Goal: Check status: Check status

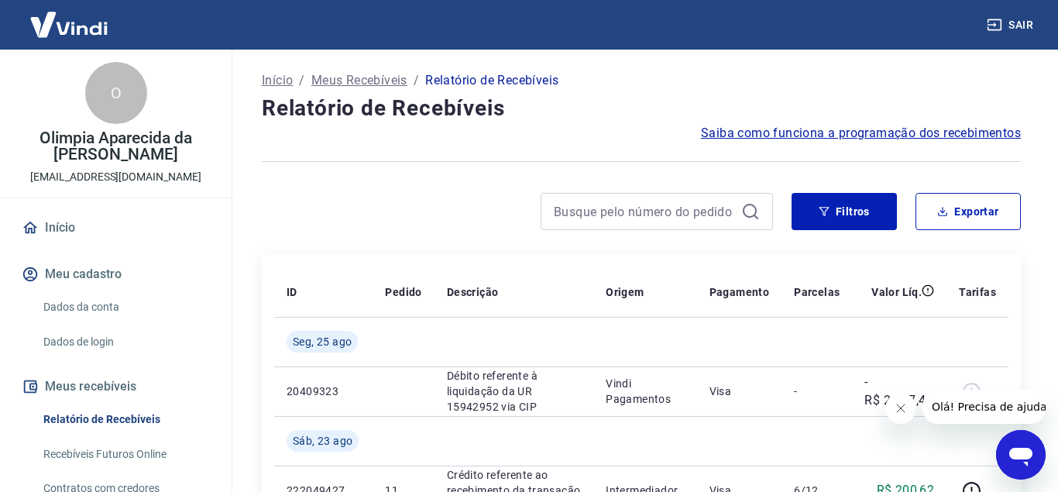
click at [897, 414] on icon "Fechar mensagem da empresa" at bounding box center [900, 408] width 12 height 12
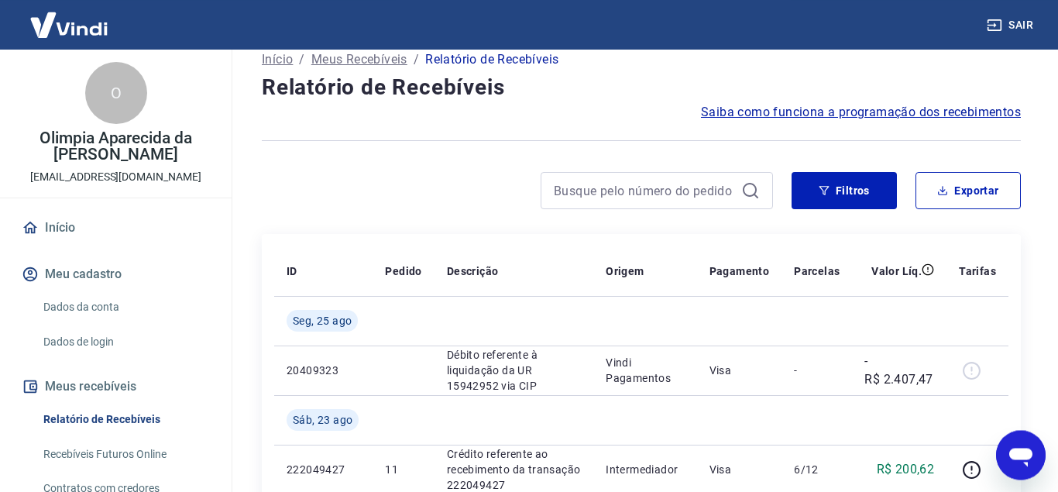
scroll to position [79, 0]
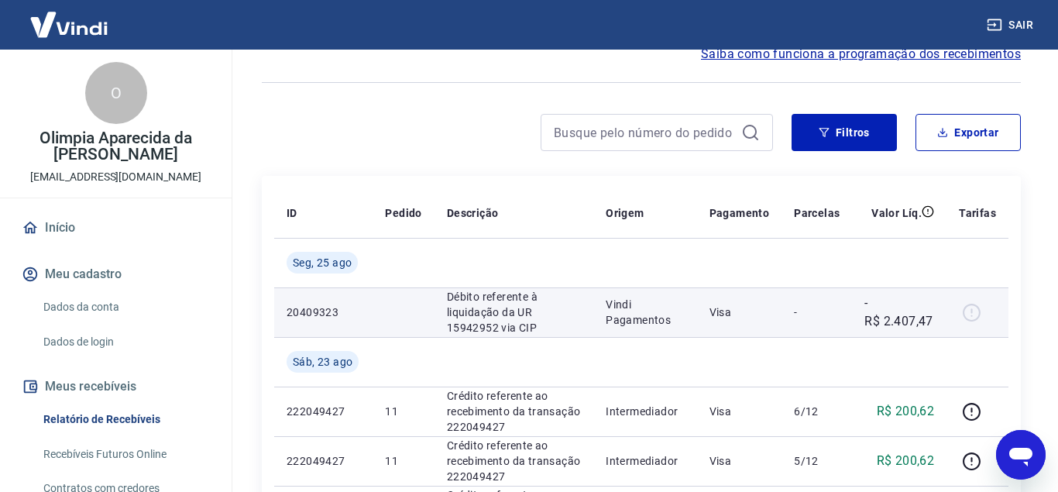
click at [972, 308] on div at bounding box center [977, 312] width 37 height 25
click at [536, 312] on p "Débito referente à liquidação da UR 15942952 via CIP" at bounding box center [514, 312] width 134 height 46
click at [503, 313] on p "Débito referente à liquidação da UR 15942952 via CIP" at bounding box center [514, 312] width 134 height 46
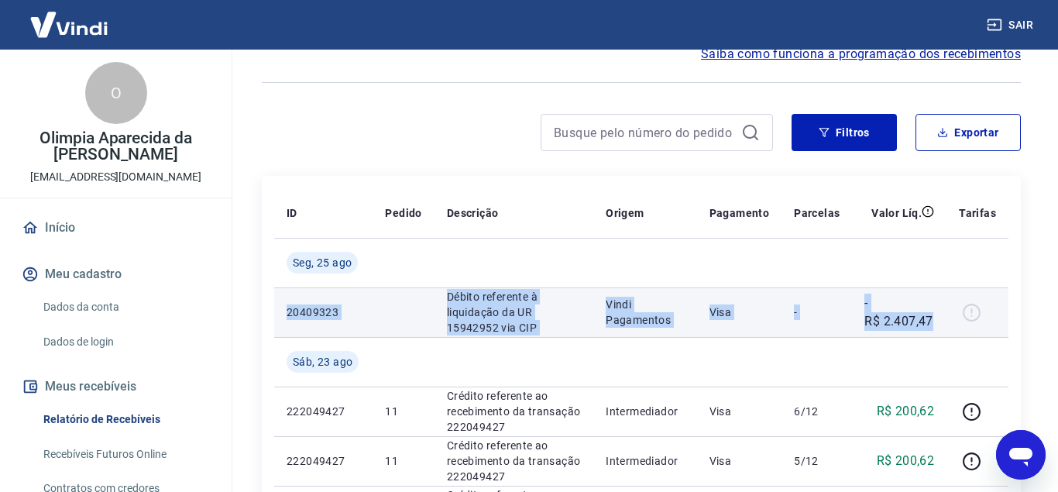
drag, startPoint x: 284, startPoint y: 310, endPoint x: 939, endPoint y: 331, distance: 654.7
click at [939, 331] on tr "20409323 Débito referente à liquidação da UR 15942952 via CIP Vindi Pagamentos …" at bounding box center [641, 312] width 734 height 50
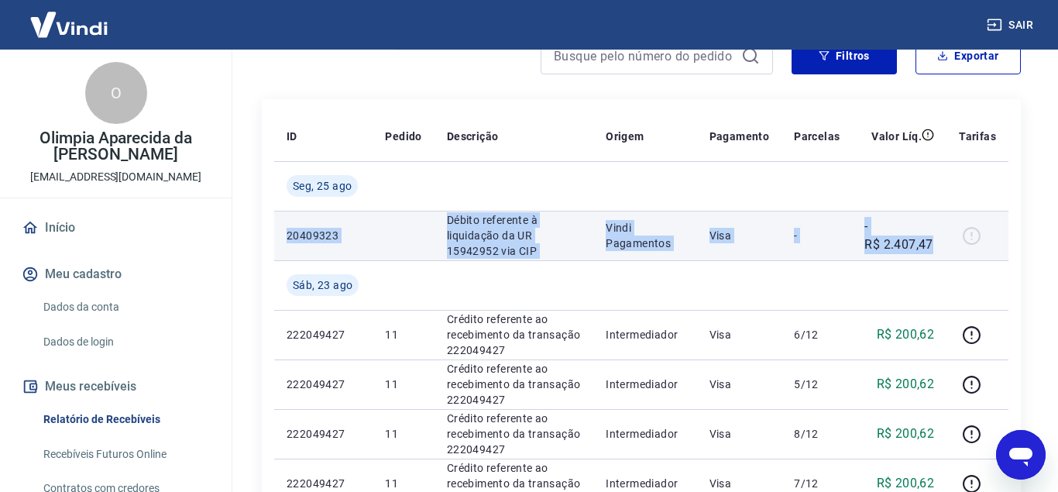
scroll to position [184, 0]
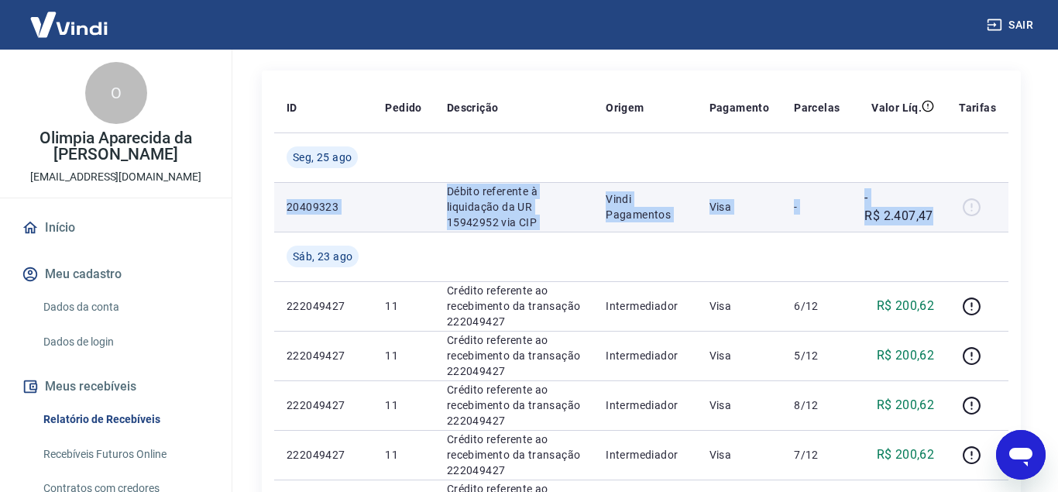
click at [683, 230] on td "Vindi Pagamentos" at bounding box center [644, 207] width 103 height 50
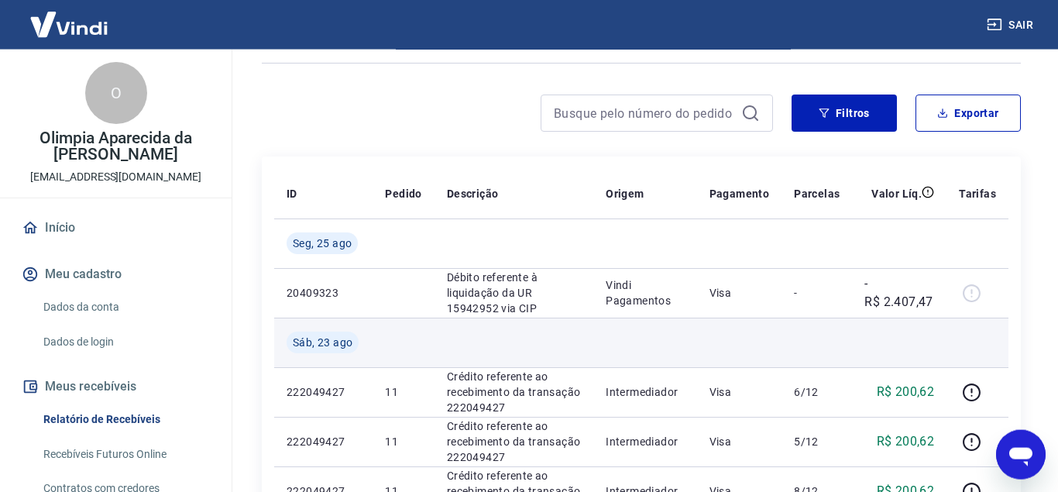
scroll to position [132, 0]
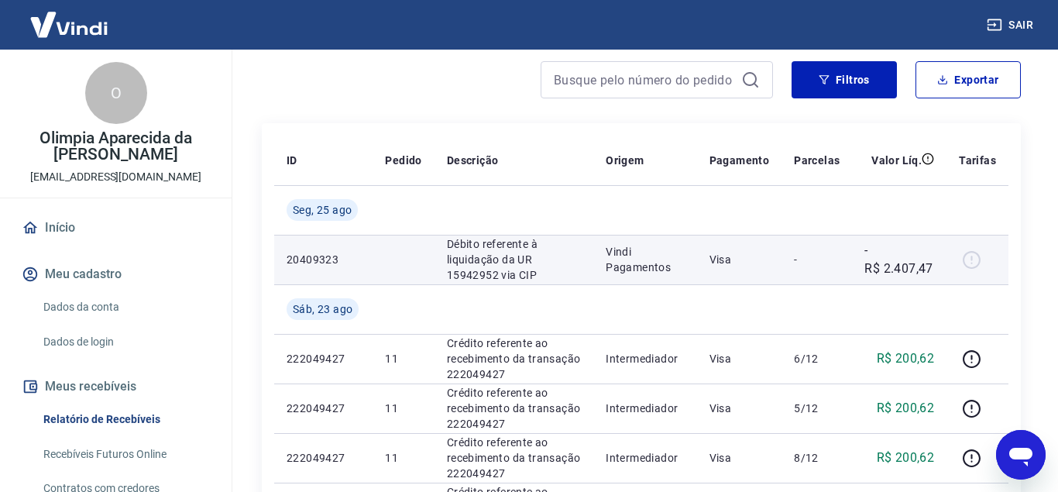
click at [675, 260] on p "Vindi Pagamentos" at bounding box center [645, 259] width 78 height 31
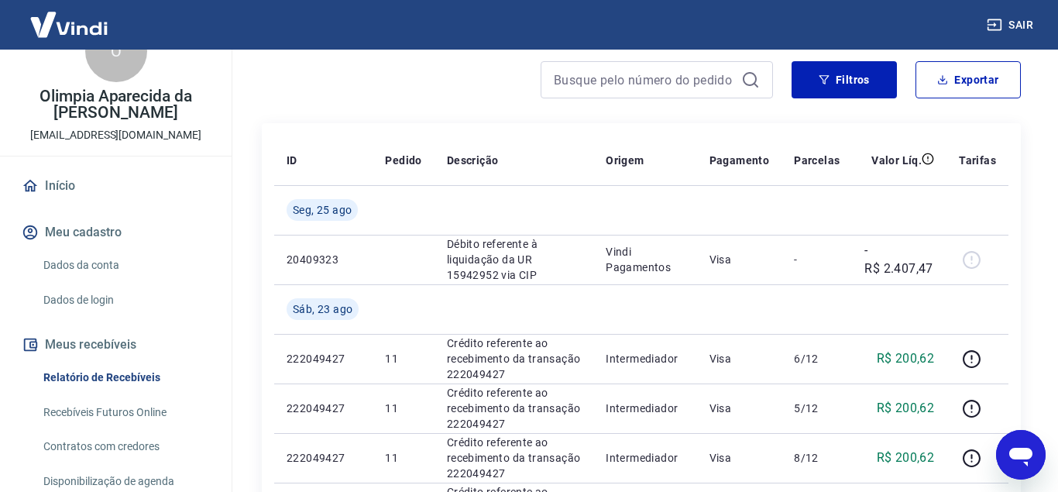
scroll to position [53, 0]
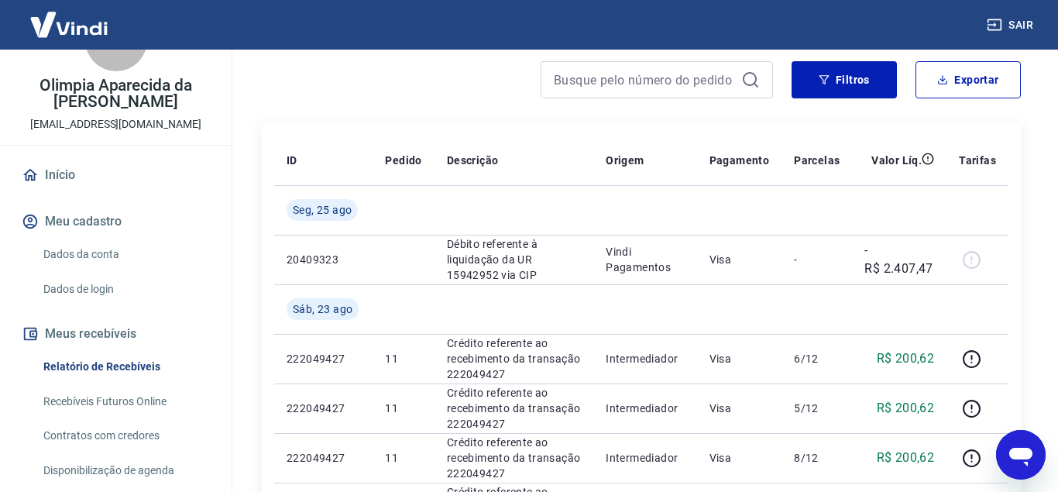
click at [123, 386] on link "Recebíveis Futuros Online" at bounding box center [125, 402] width 176 height 32
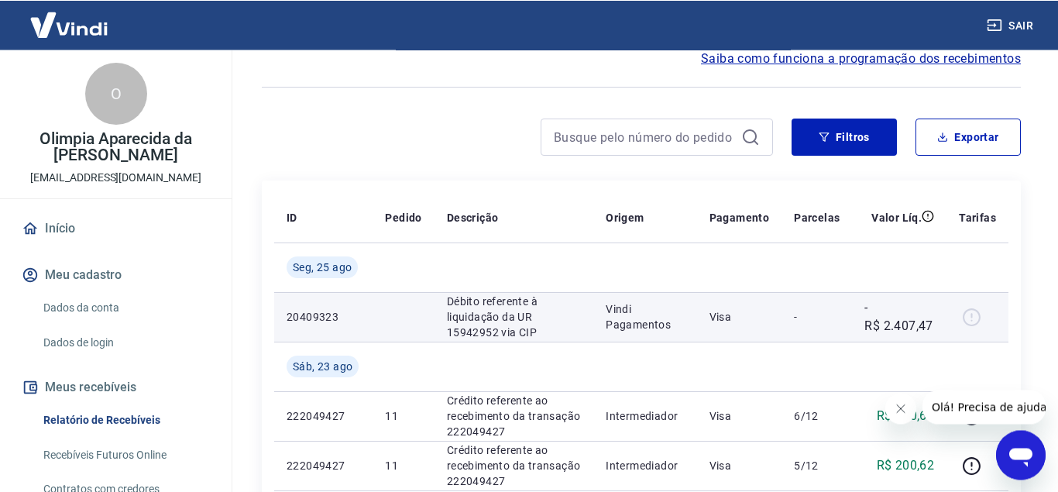
scroll to position [79, 0]
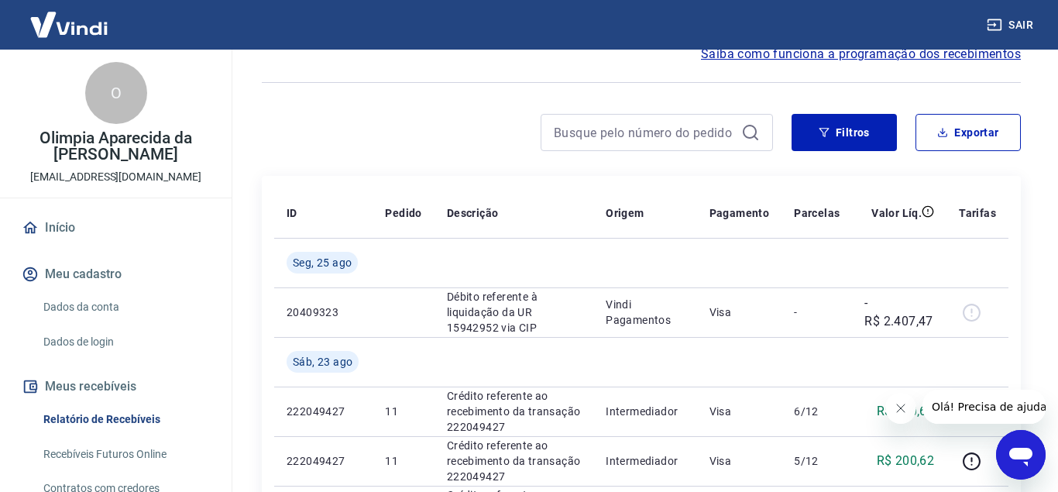
click at [904, 407] on icon "Fechar mensagem da empresa" at bounding box center [900, 408] width 12 height 12
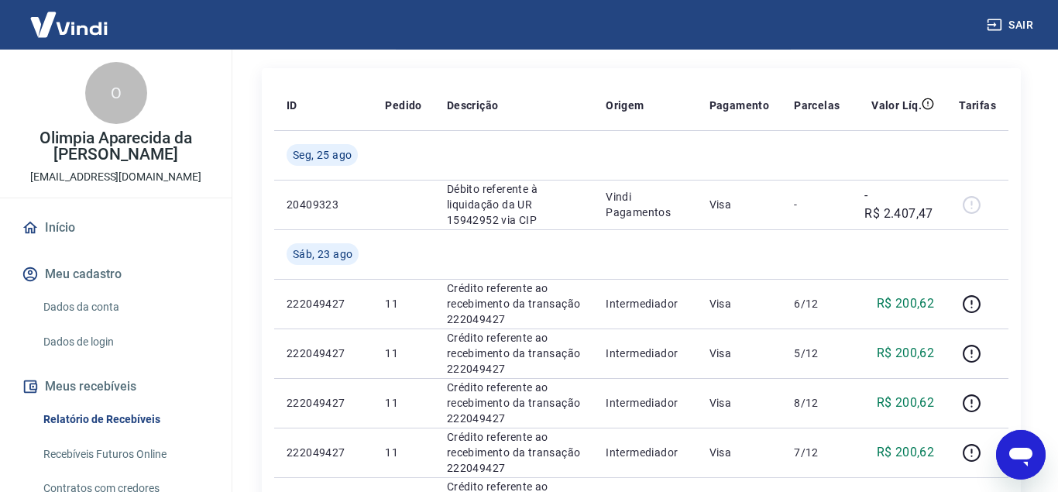
scroll to position [184, 0]
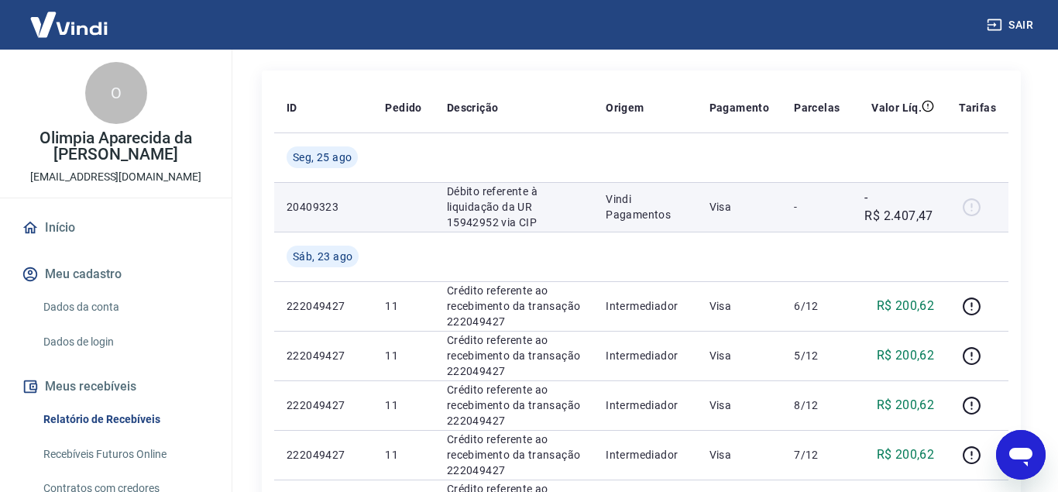
click at [977, 210] on div at bounding box center [977, 206] width 37 height 25
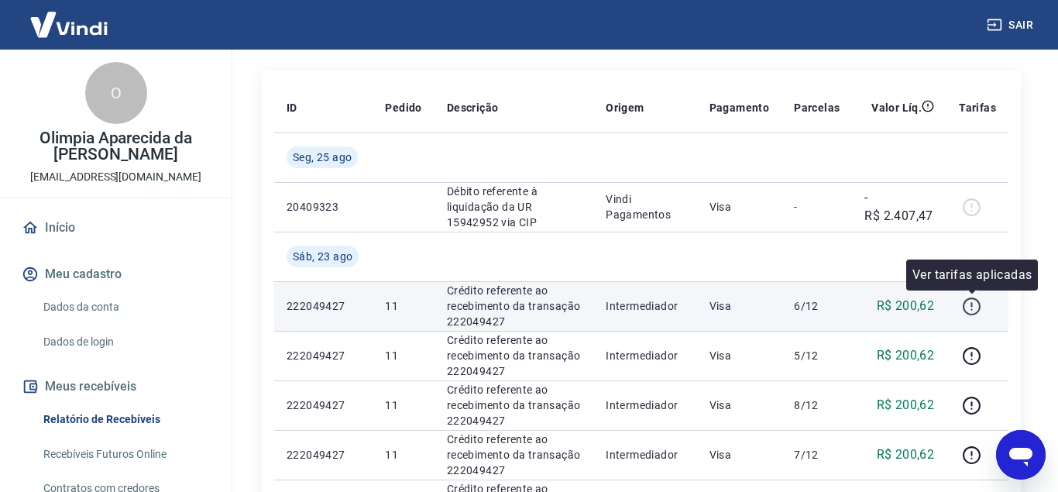
click at [976, 306] on icon "button" at bounding box center [971, 306] width 19 height 19
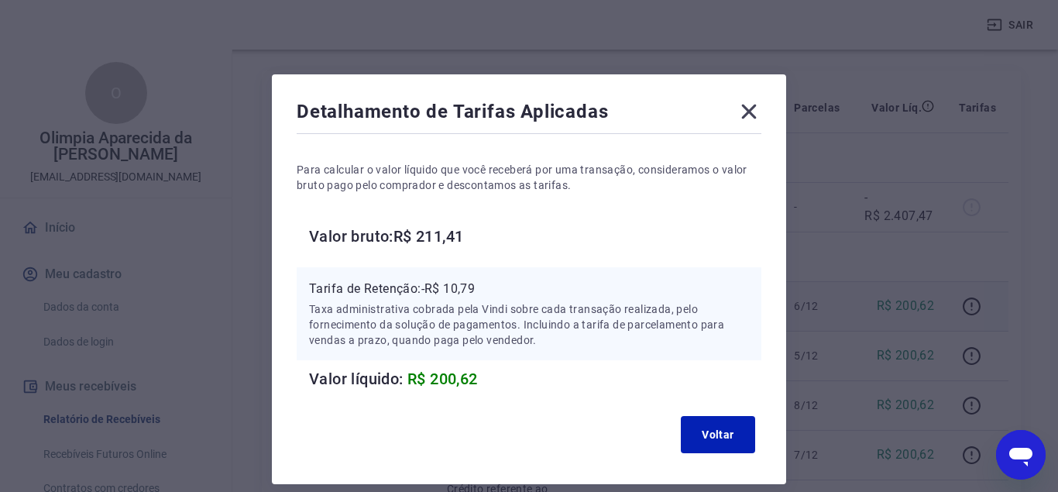
click at [746, 105] on icon at bounding box center [748, 111] width 25 height 25
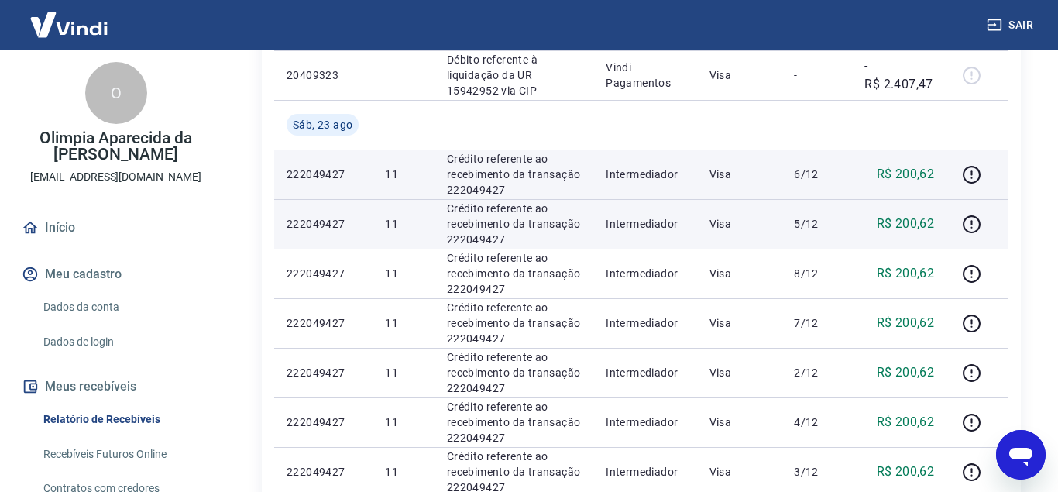
scroll to position [158, 0]
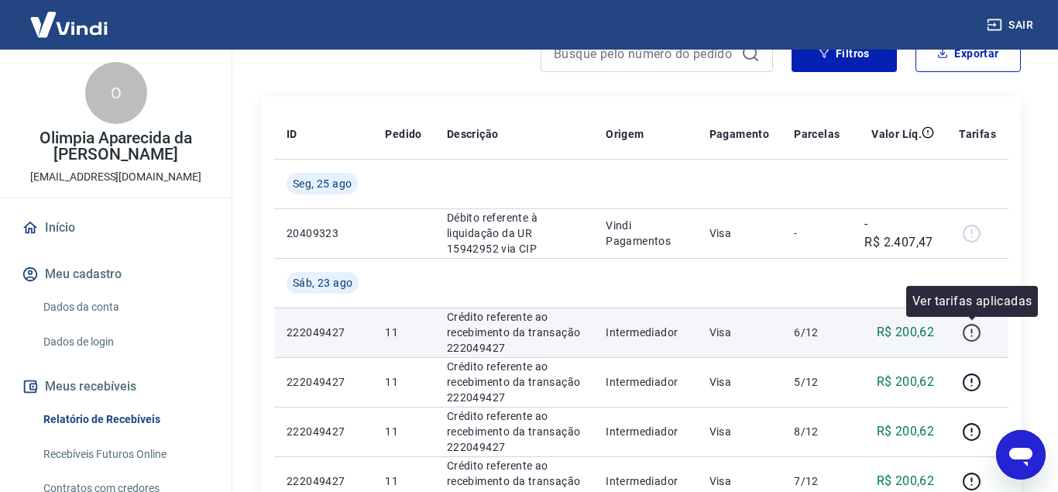
click at [972, 329] on icon "button" at bounding box center [971, 330] width 2 height 5
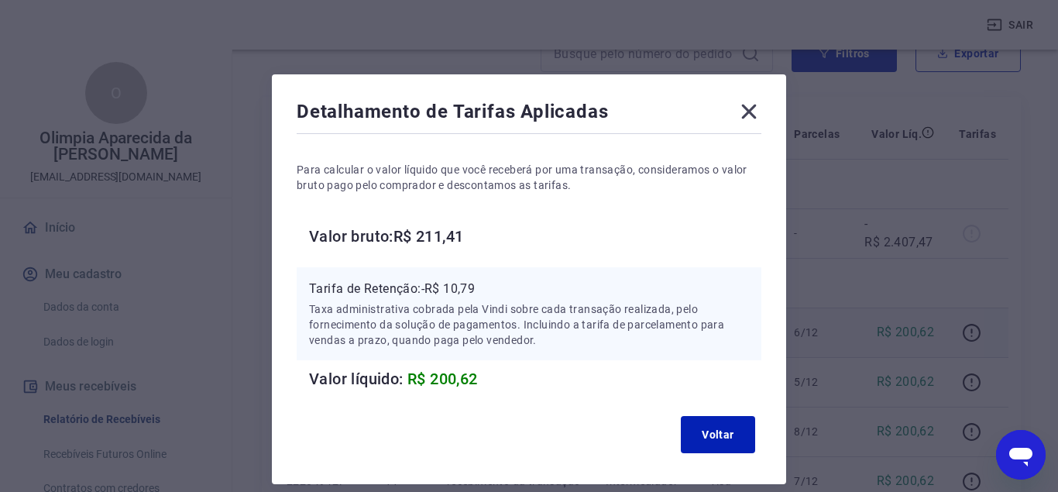
click at [747, 116] on icon at bounding box center [748, 111] width 25 height 25
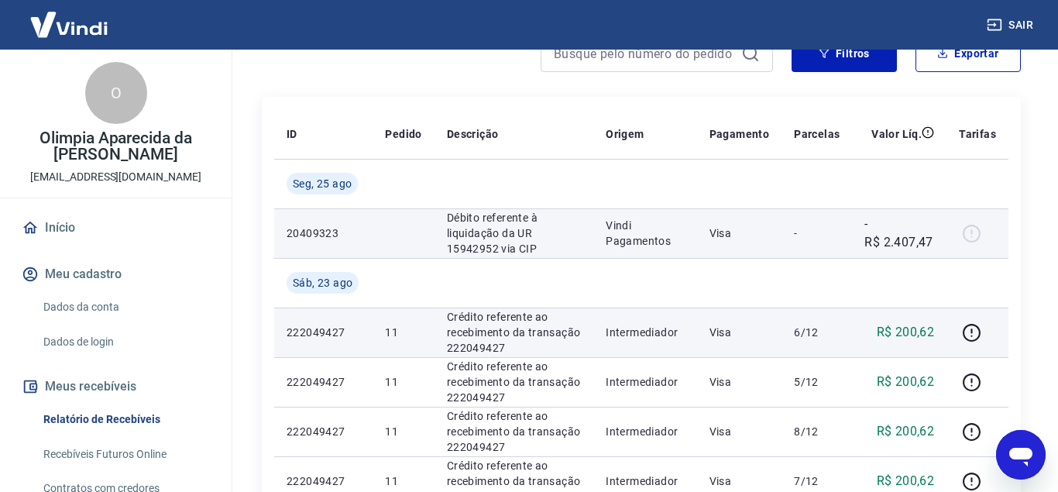
click at [973, 237] on div at bounding box center [977, 233] width 37 height 25
click at [615, 231] on p "Vindi Pagamentos" at bounding box center [645, 233] width 78 height 31
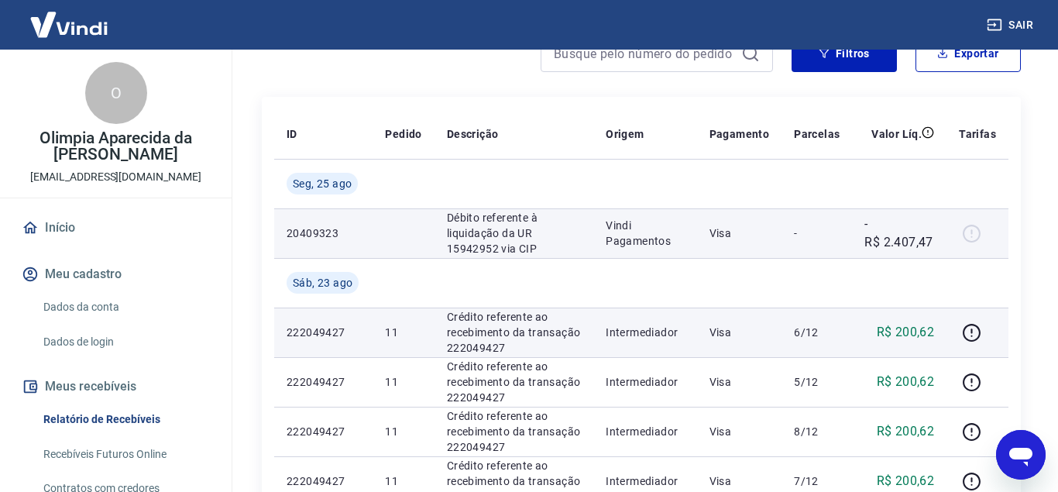
click at [513, 242] on p "Débito referente à liquidação da UR 15942952 via CIP" at bounding box center [514, 233] width 134 height 46
click at [908, 241] on p "-R$ 2.407,47" at bounding box center [899, 233] width 70 height 37
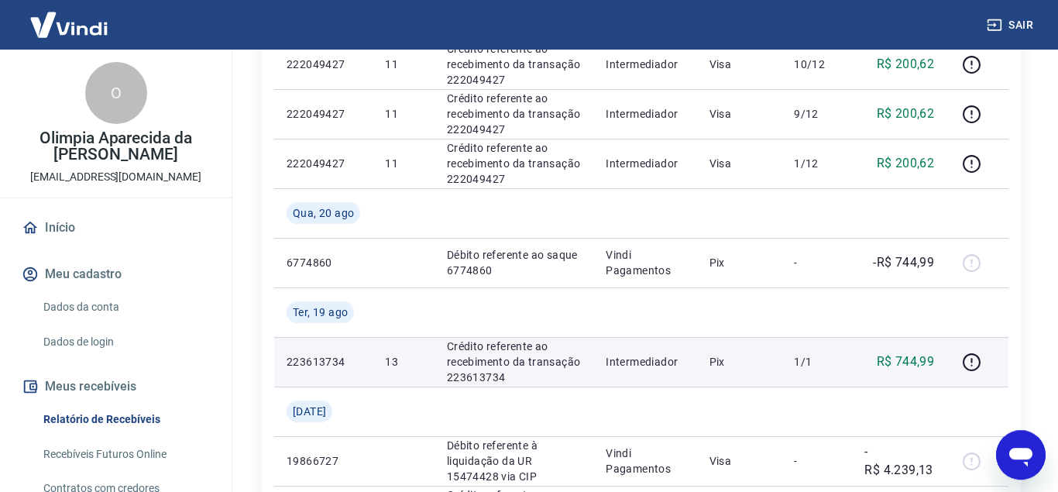
scroll to position [922, 0]
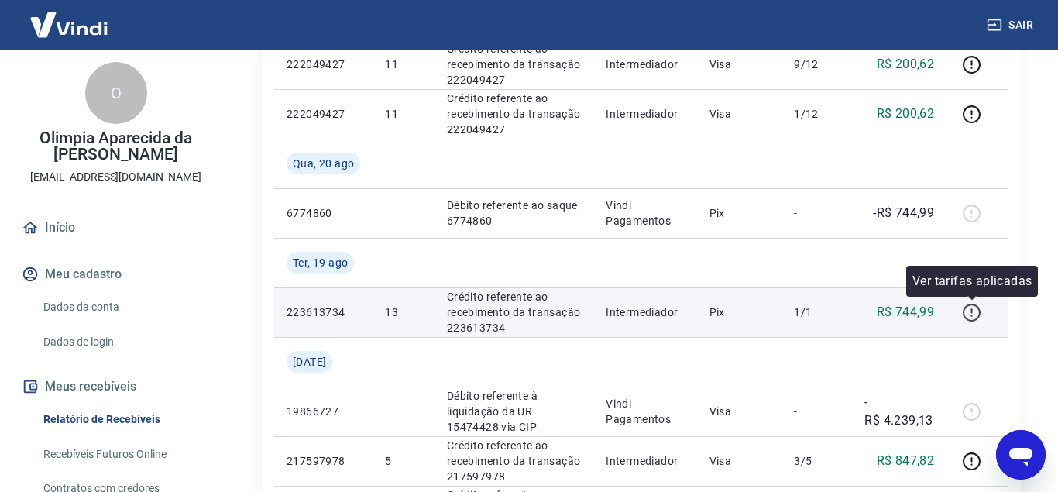
click at [973, 311] on icon "button" at bounding box center [971, 312] width 19 height 19
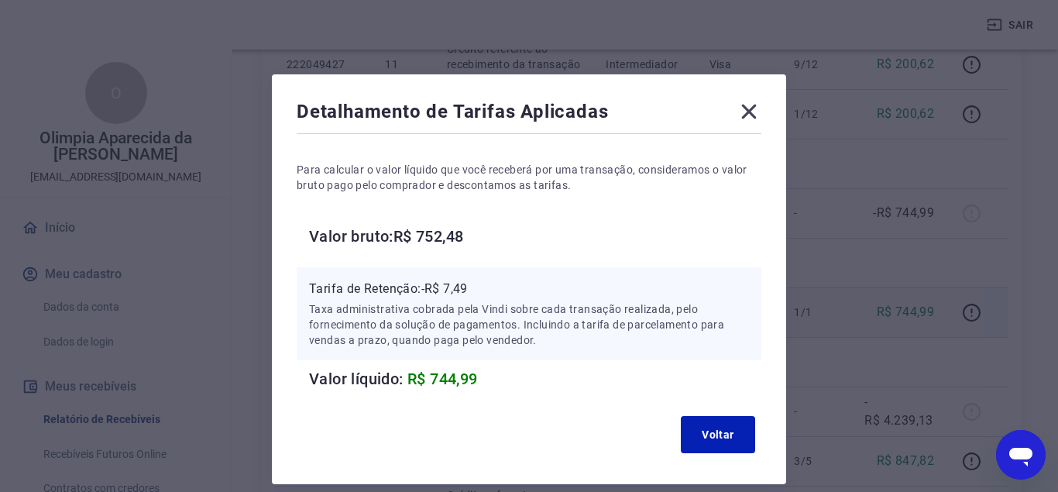
click at [752, 108] on icon at bounding box center [749, 112] width 15 height 15
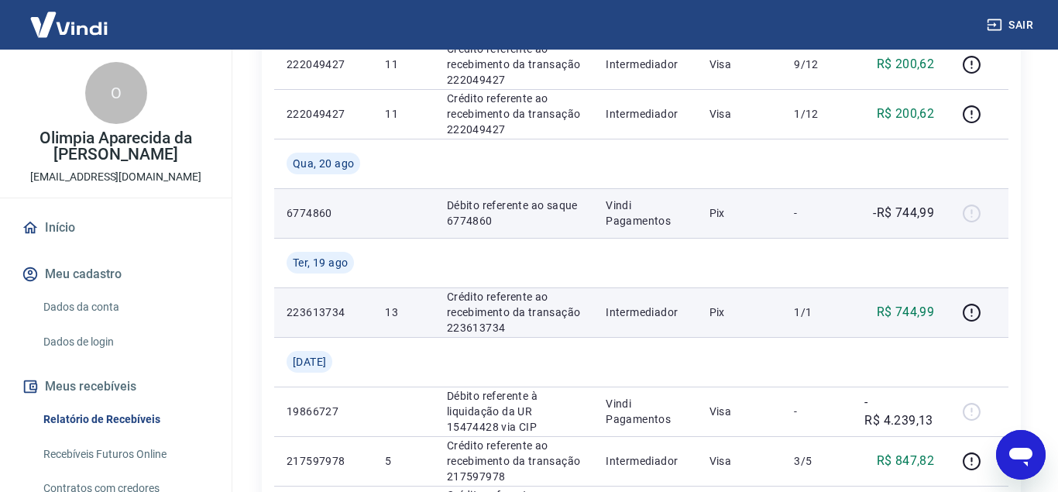
click at [968, 214] on div at bounding box center [977, 213] width 37 height 25
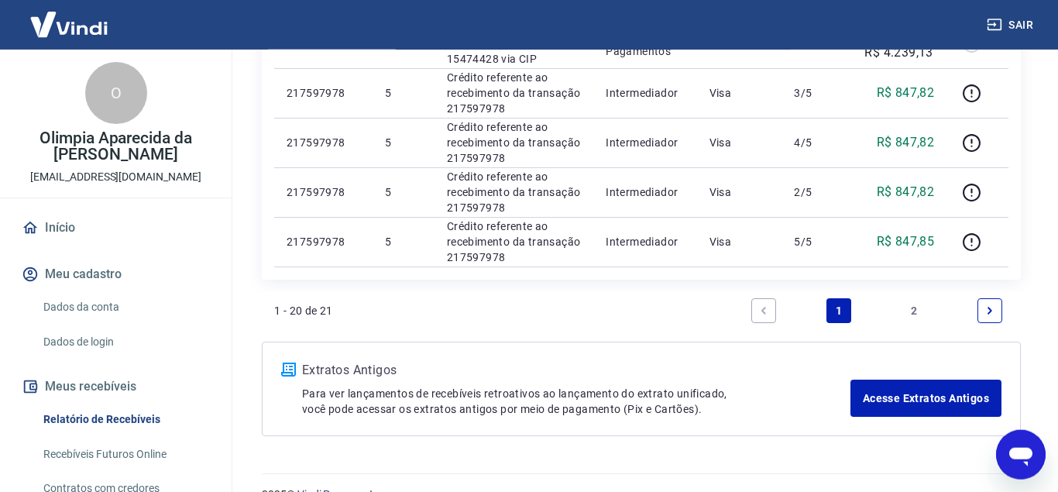
scroll to position [1290, 0]
click at [999, 313] on link "Next page" at bounding box center [989, 309] width 25 height 25
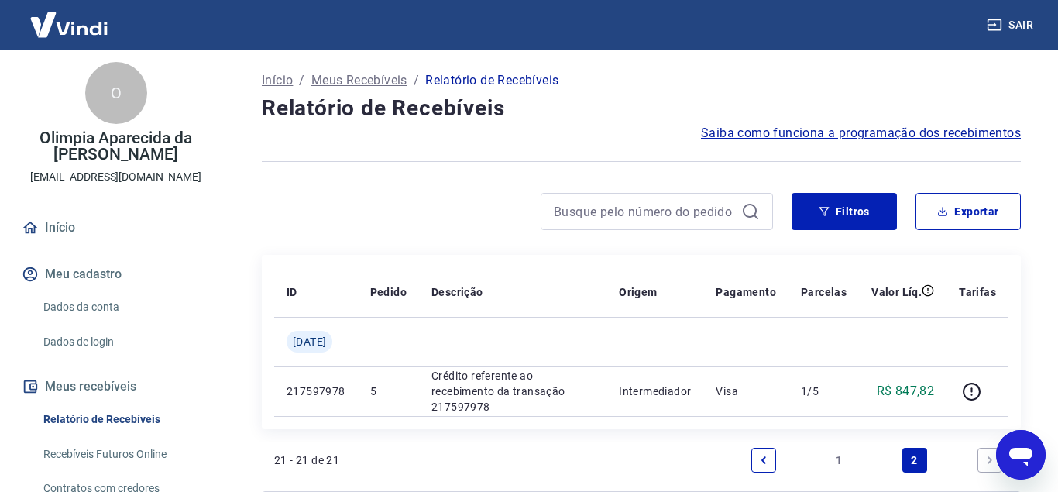
scroll to position [132, 0]
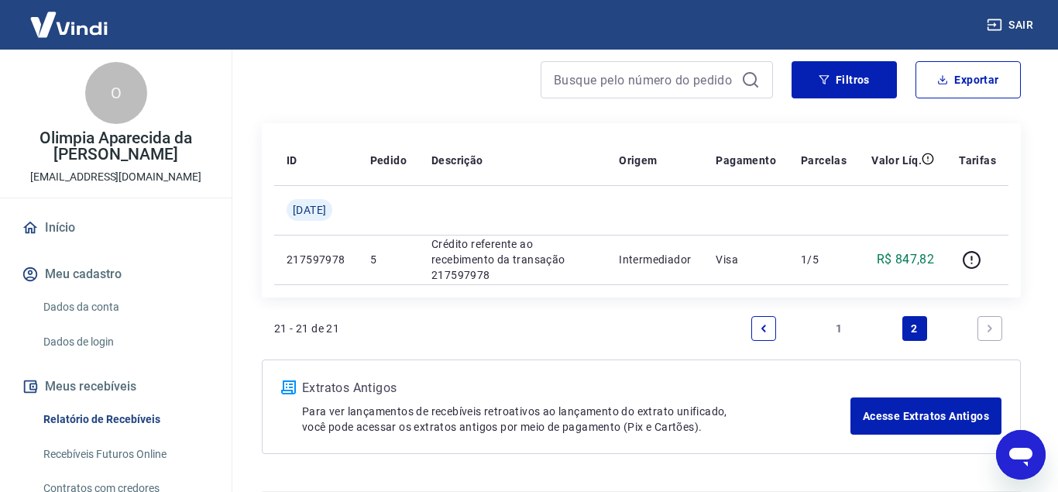
click at [768, 325] on icon "Previous page" at bounding box center [763, 328] width 11 height 11
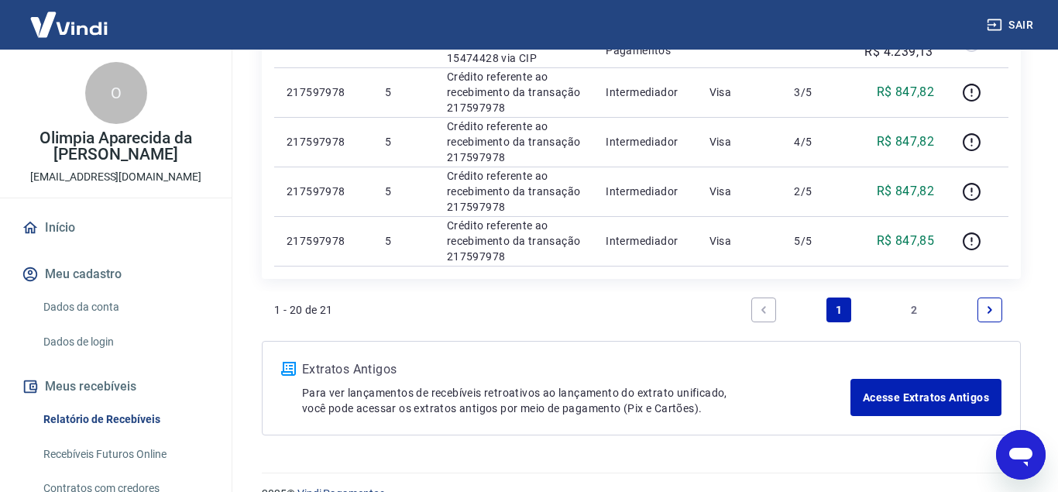
scroll to position [1319, 0]
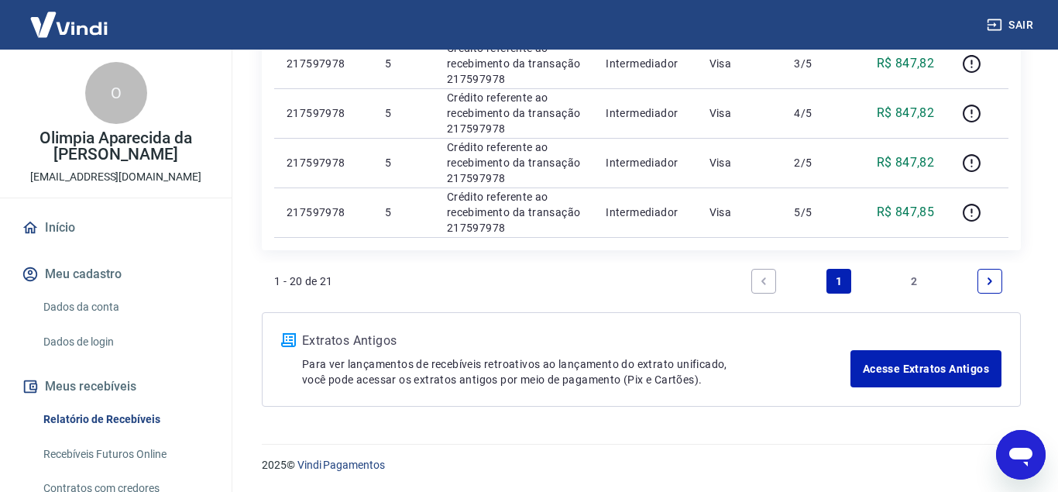
click at [988, 285] on icon "Next page" at bounding box center [989, 281] width 11 height 11
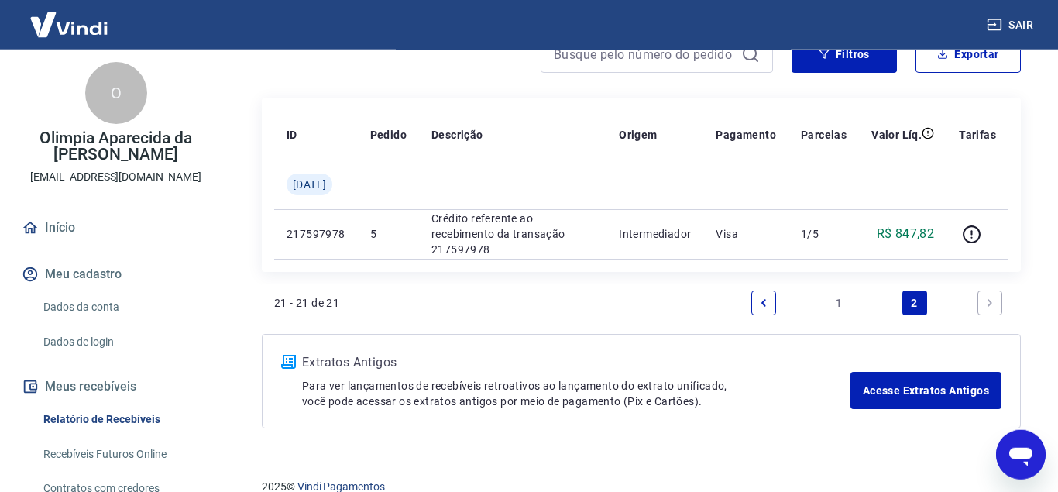
scroll to position [158, 0]
click at [765, 295] on link "Previous page" at bounding box center [763, 302] width 25 height 25
